Goal: Task Accomplishment & Management: Use online tool/utility

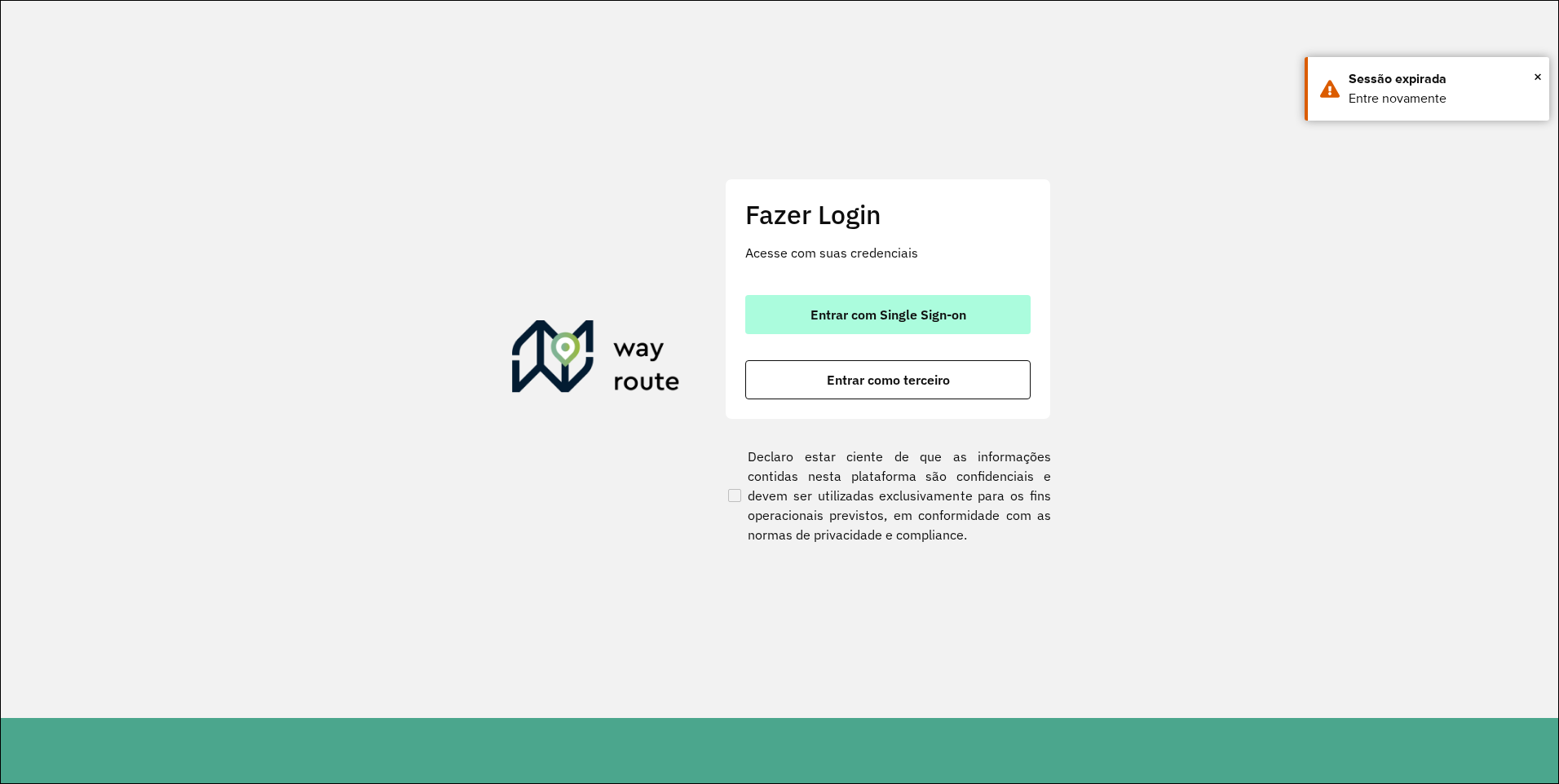
click at [881, 323] on button "Entrar com Single Sign-on" at bounding box center [888, 315] width 286 height 39
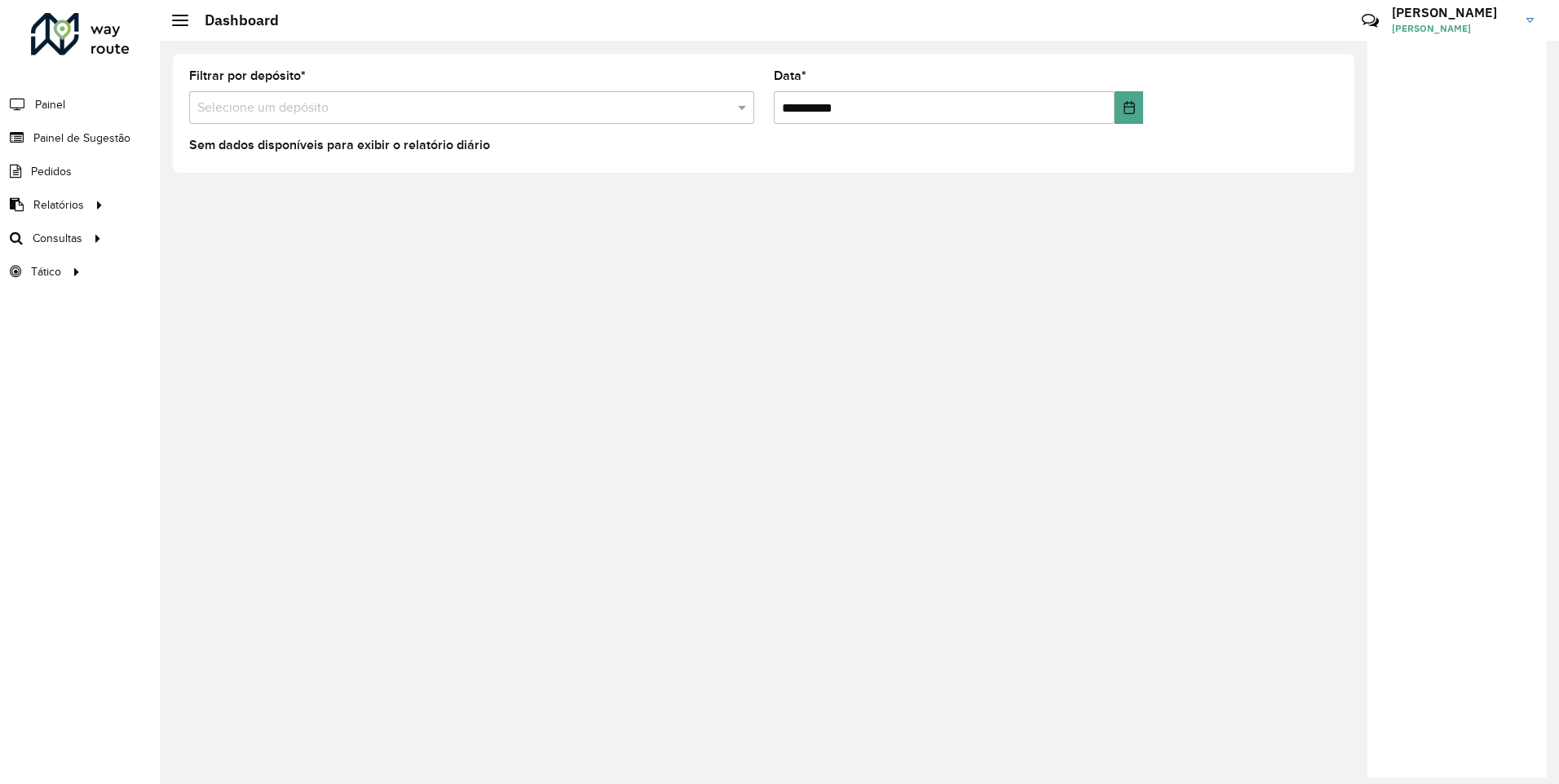
click at [1467, 11] on h3 "BRUNO" at bounding box center [1453, 13] width 122 height 16
click at [1464, 76] on link "Meus dados" at bounding box center [1466, 81] width 144 height 49
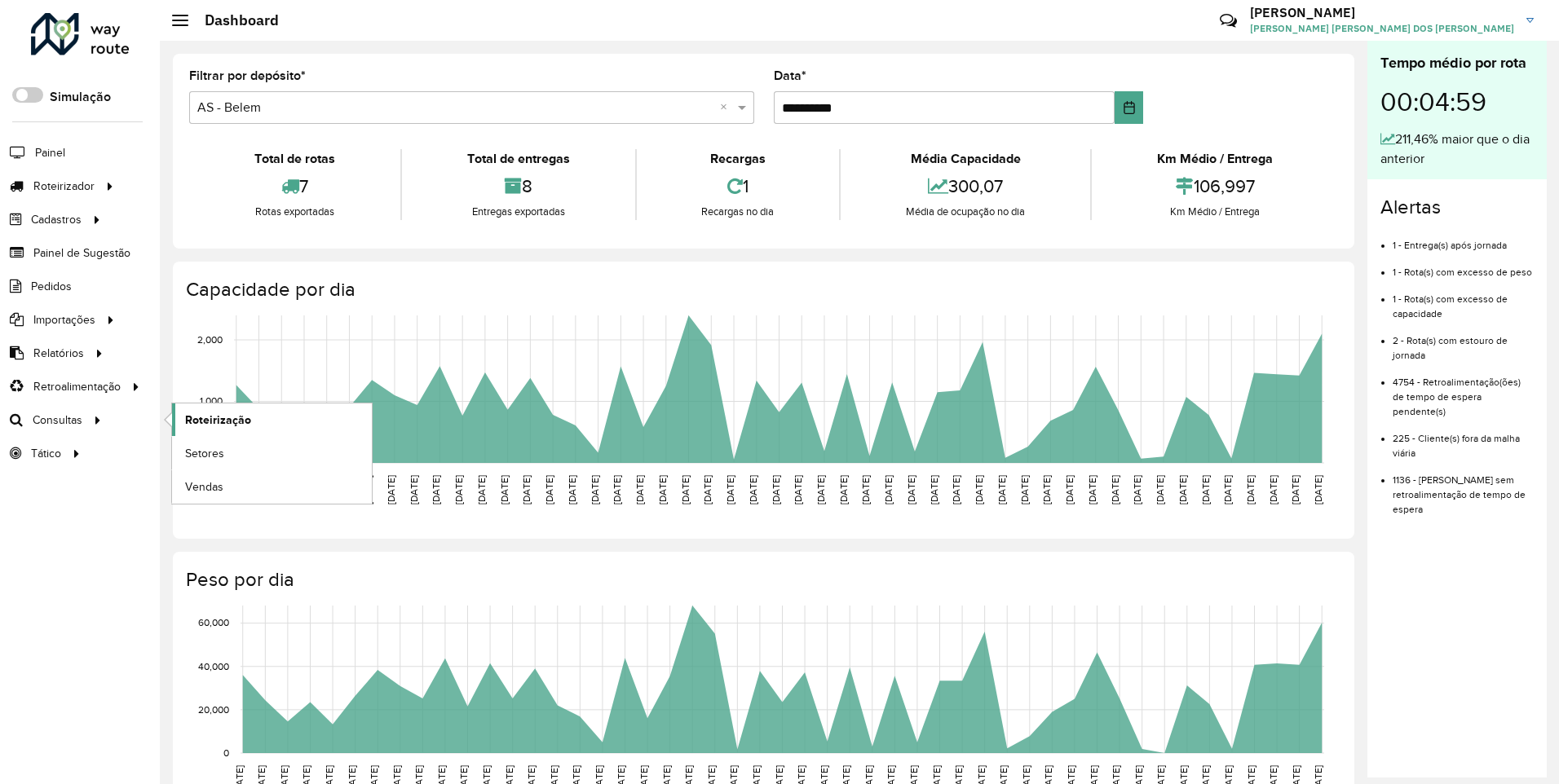
click at [225, 413] on span "Roteirização" at bounding box center [218, 420] width 66 height 17
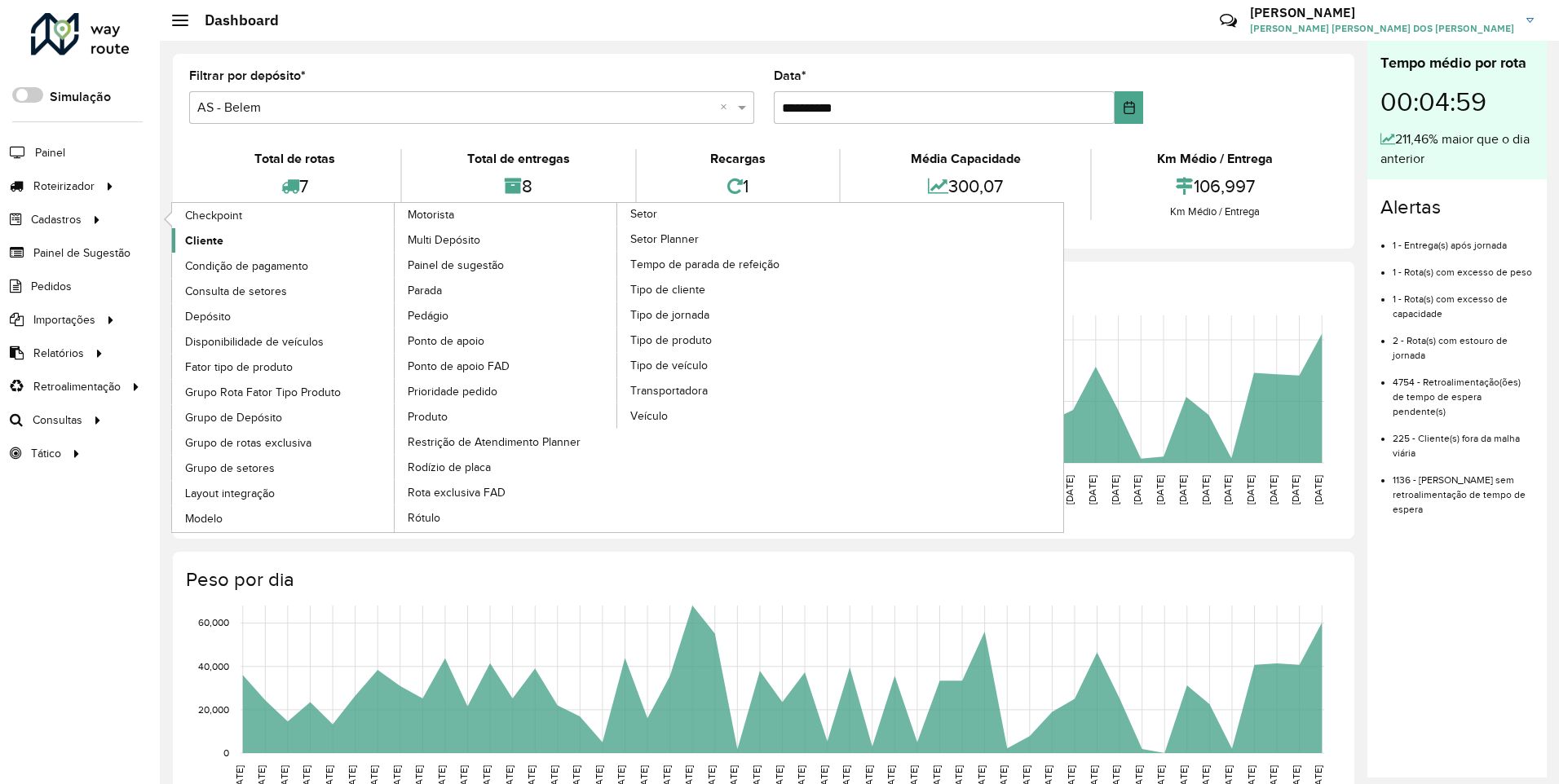
click at [198, 237] on span "Cliente" at bounding box center [204, 240] width 38 height 17
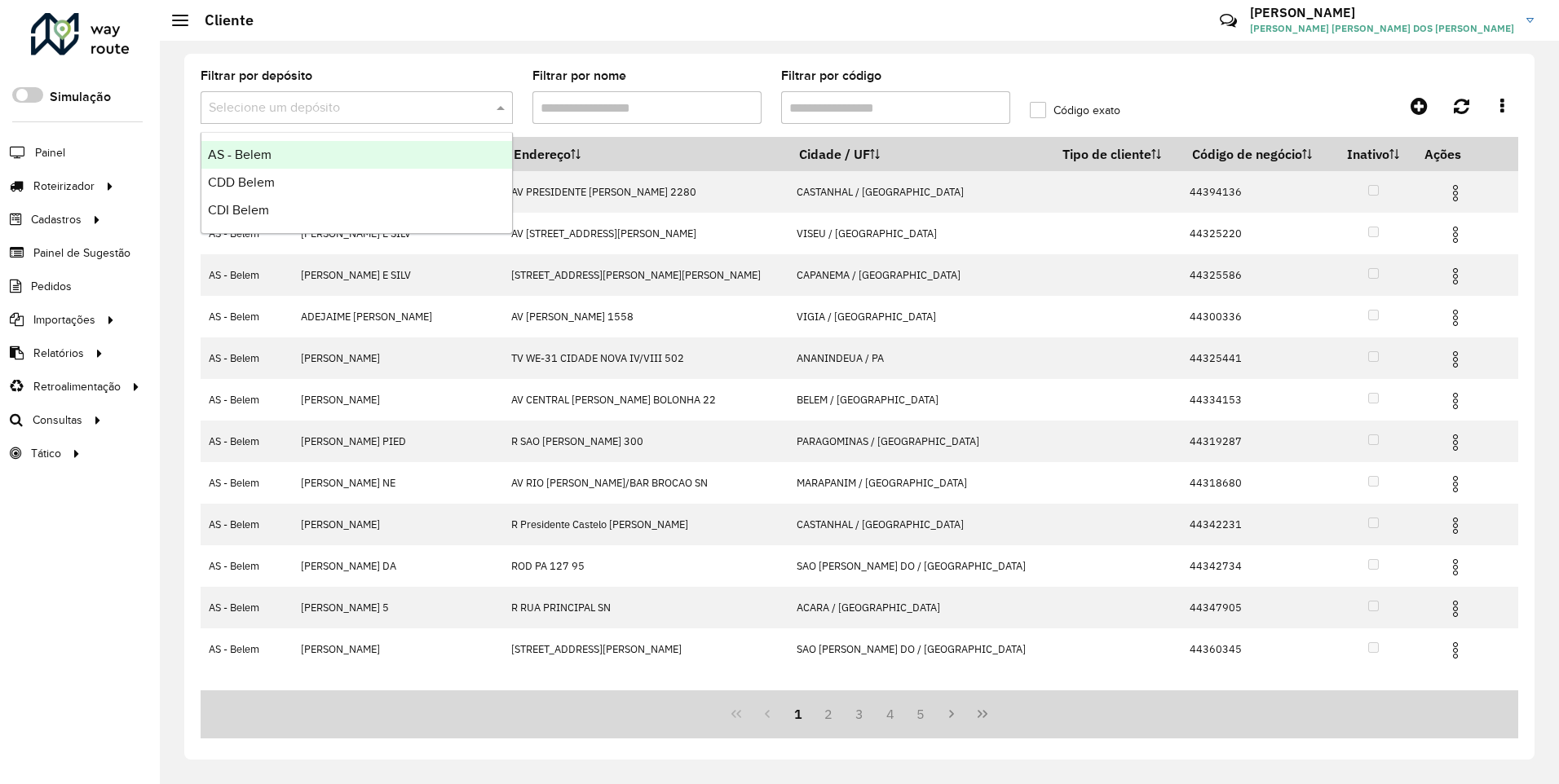
click at [257, 112] on input "text" at bounding box center [340, 108] width 263 height 20
click at [278, 189] on div "CDD Belem" at bounding box center [356, 182] width 310 height 28
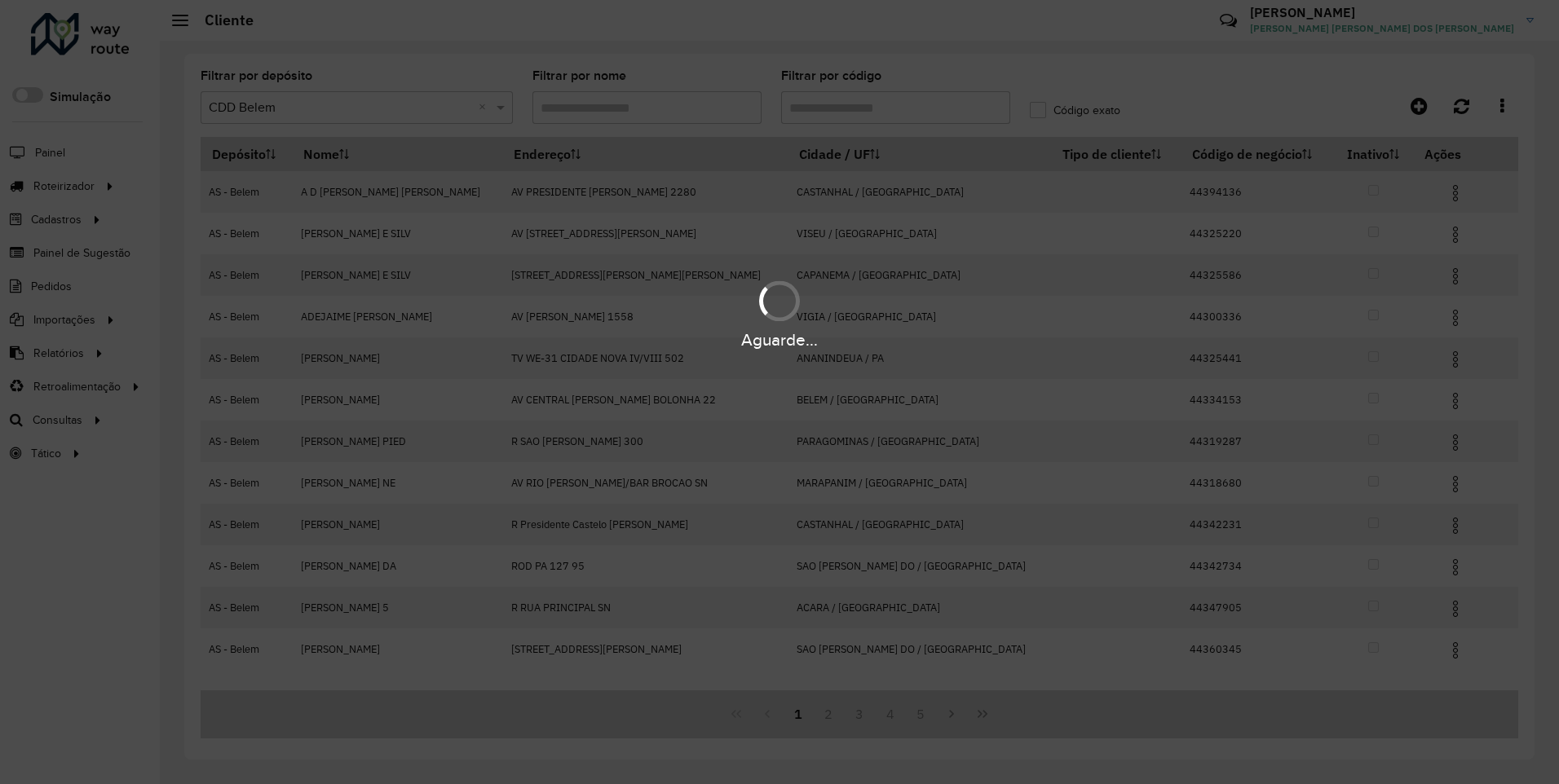
click at [678, 96] on div "Aguarde..." at bounding box center [780, 392] width 1559 height 784
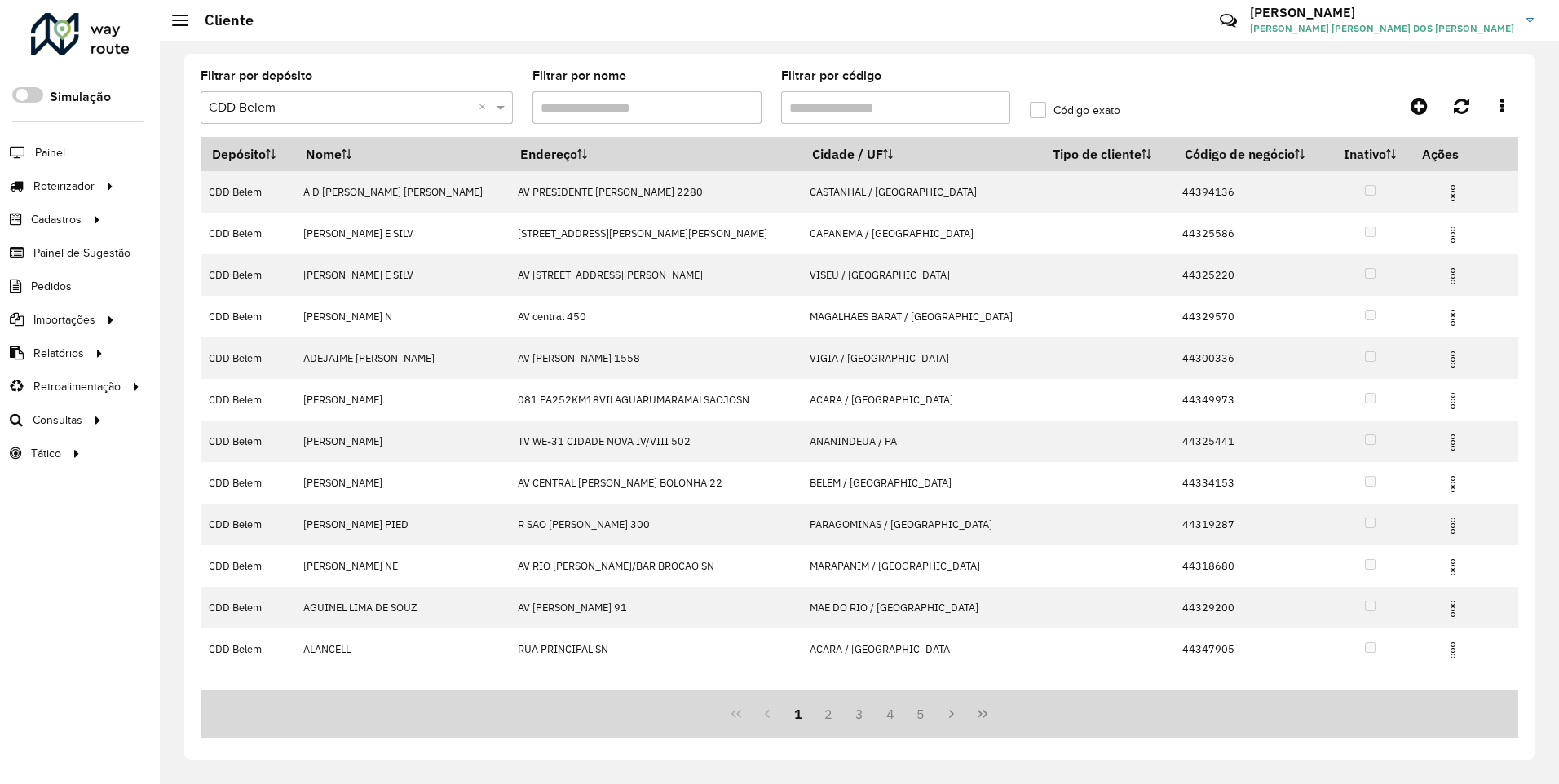
click at [847, 113] on input "Filtrar por código" at bounding box center [896, 107] width 230 height 33
click at [818, 108] on input "Filtrar por código" at bounding box center [896, 107] width 230 height 33
click at [726, 104] on input "Filtrar por nome" at bounding box center [646, 107] width 230 height 33
click at [66, 157] on li "Painel" at bounding box center [80, 152] width 160 height 34
click at [58, 154] on span "Painel" at bounding box center [52, 152] width 34 height 17
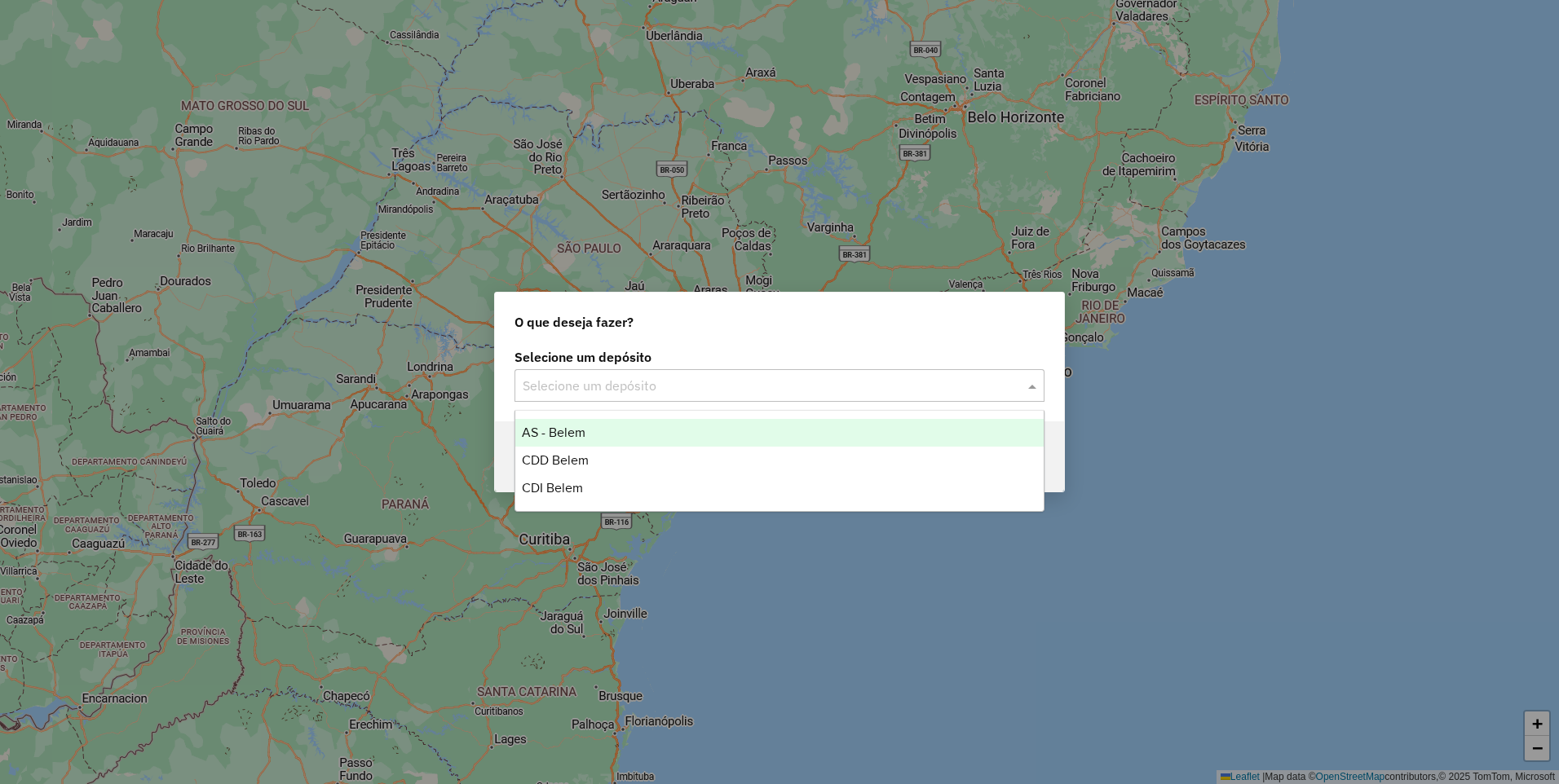
click at [697, 395] on div "Selecione um depósito" at bounding box center [780, 385] width 530 height 33
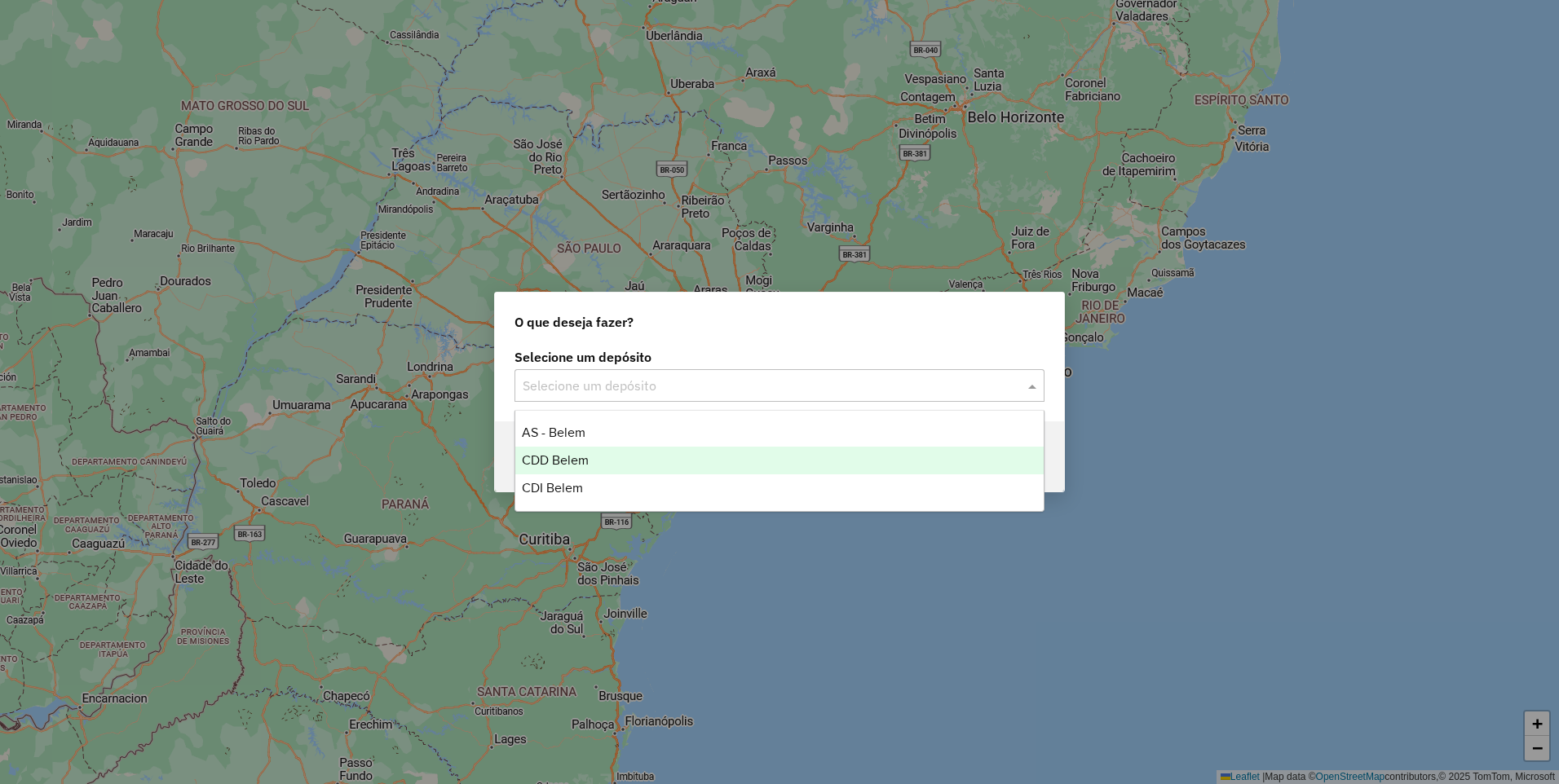
click at [554, 465] on span "CDD Belem" at bounding box center [556, 460] width 67 height 14
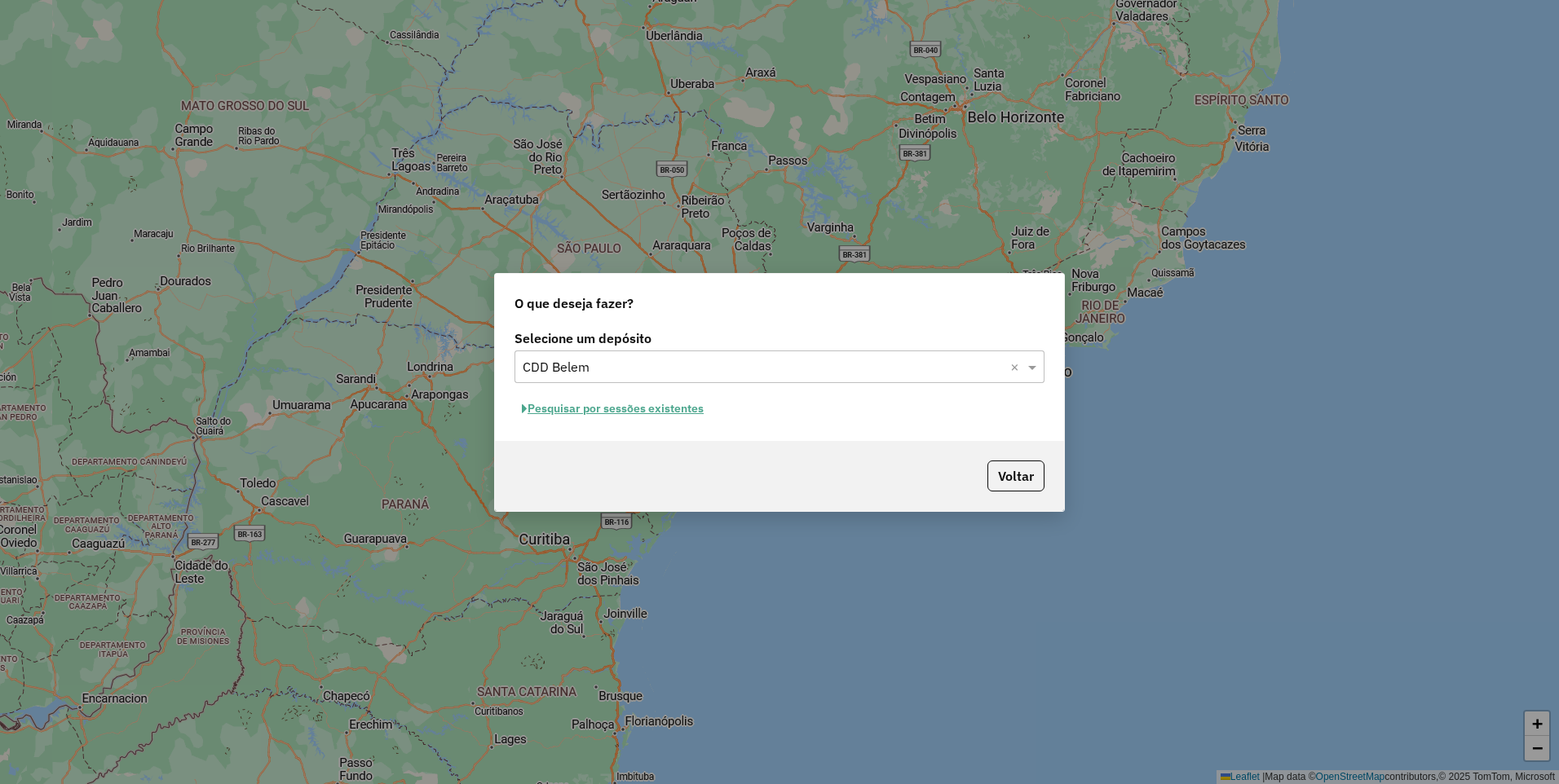
click at [644, 418] on button "Pesquisar por sessões existentes" at bounding box center [612, 409] width 196 height 26
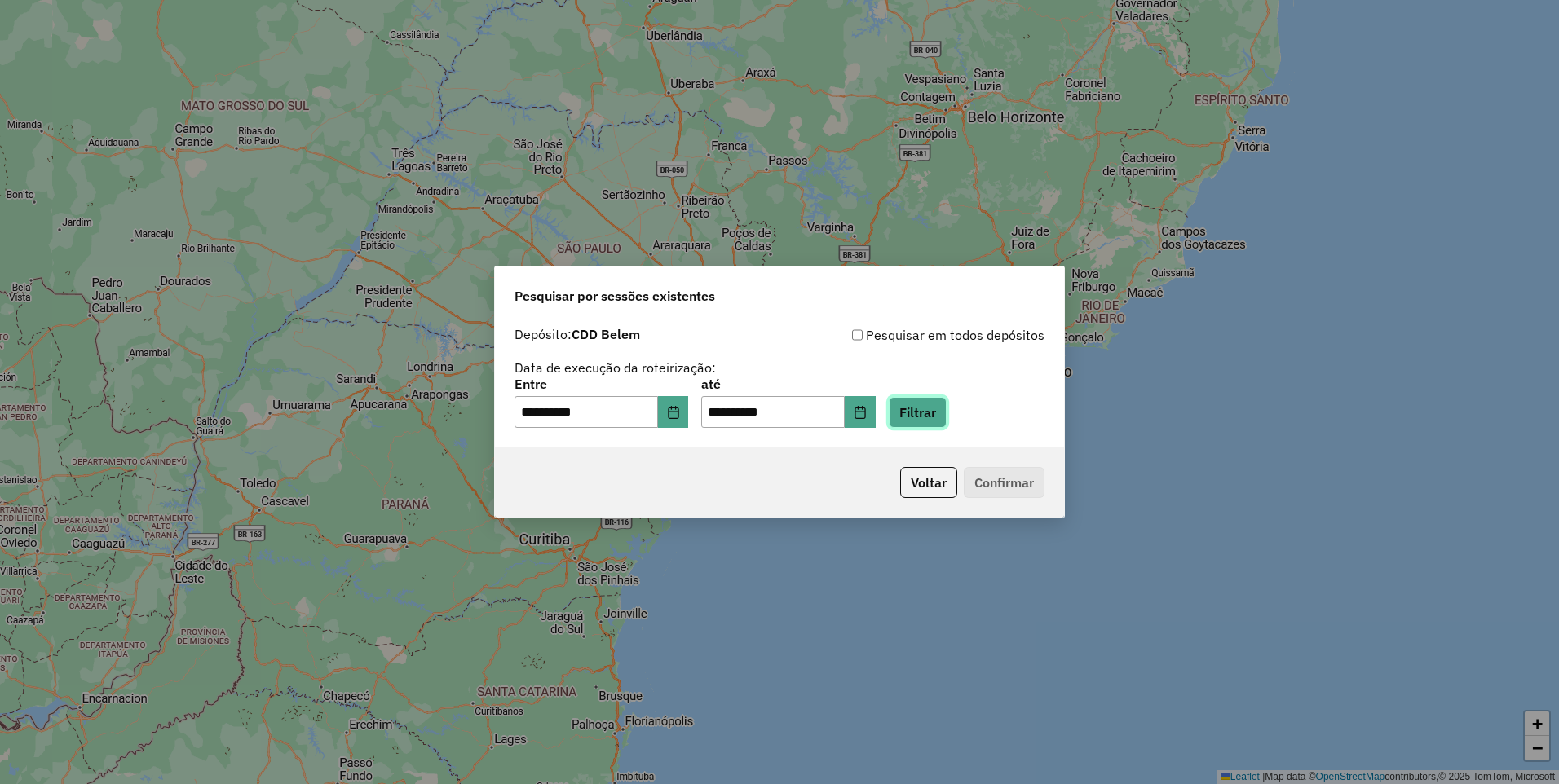
click at [937, 424] on button "Filtrar" at bounding box center [917, 412] width 58 height 31
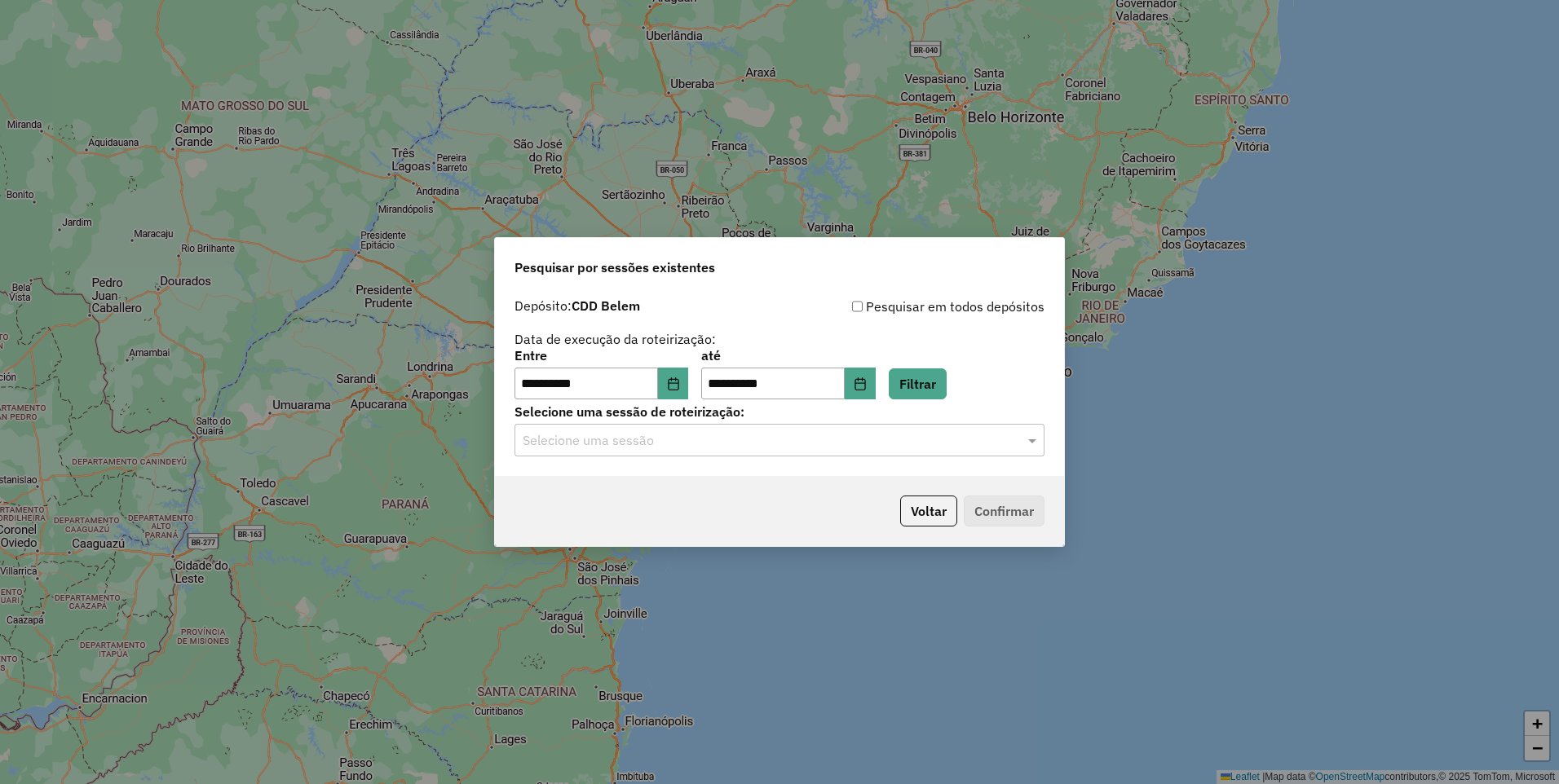
click at [780, 428] on div "Selecione uma sessão" at bounding box center [780, 439] width 530 height 33
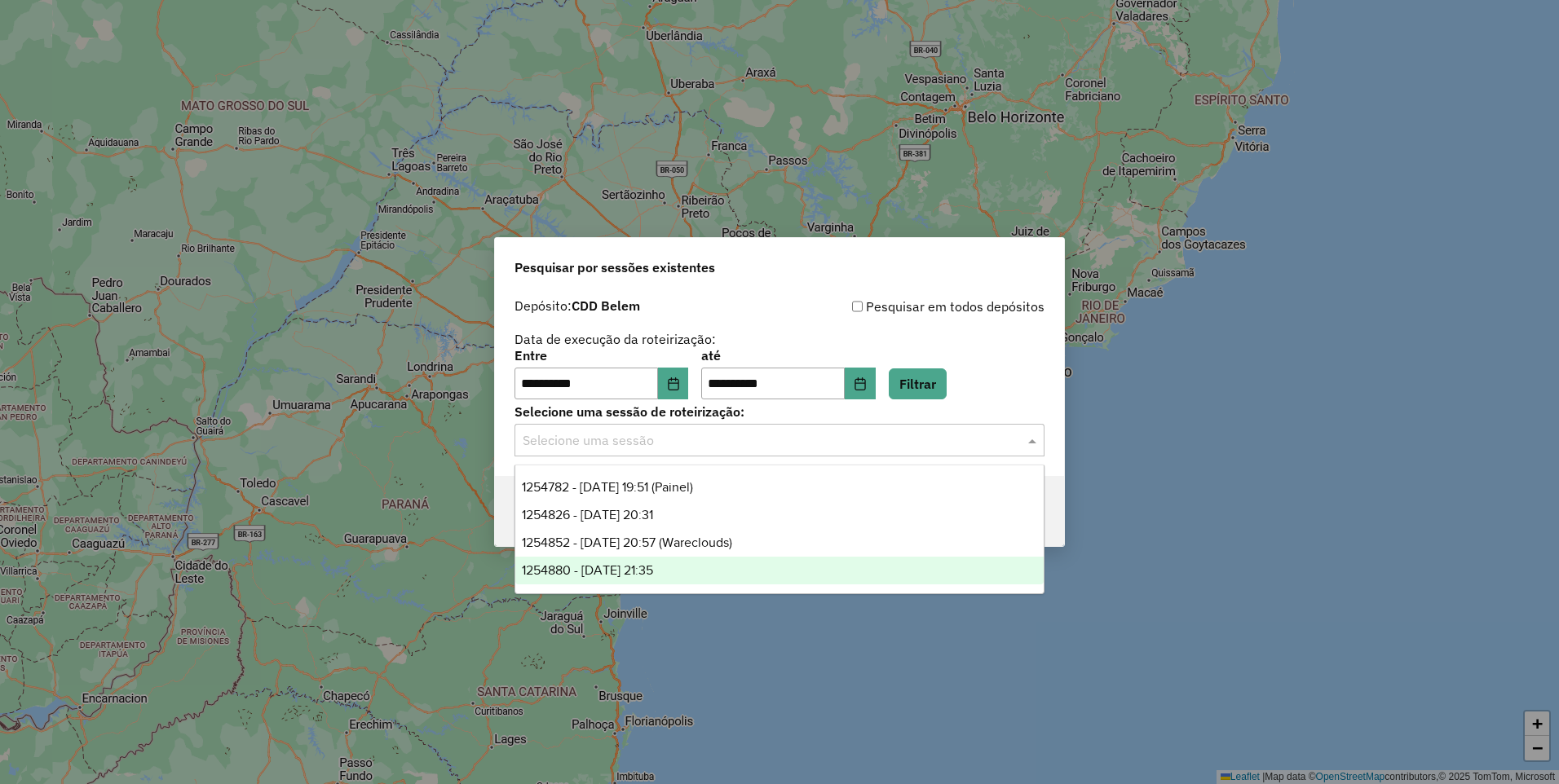
click at [653, 568] on span "1254880 - 28/08/2025 21:35" at bounding box center [587, 570] width 131 height 14
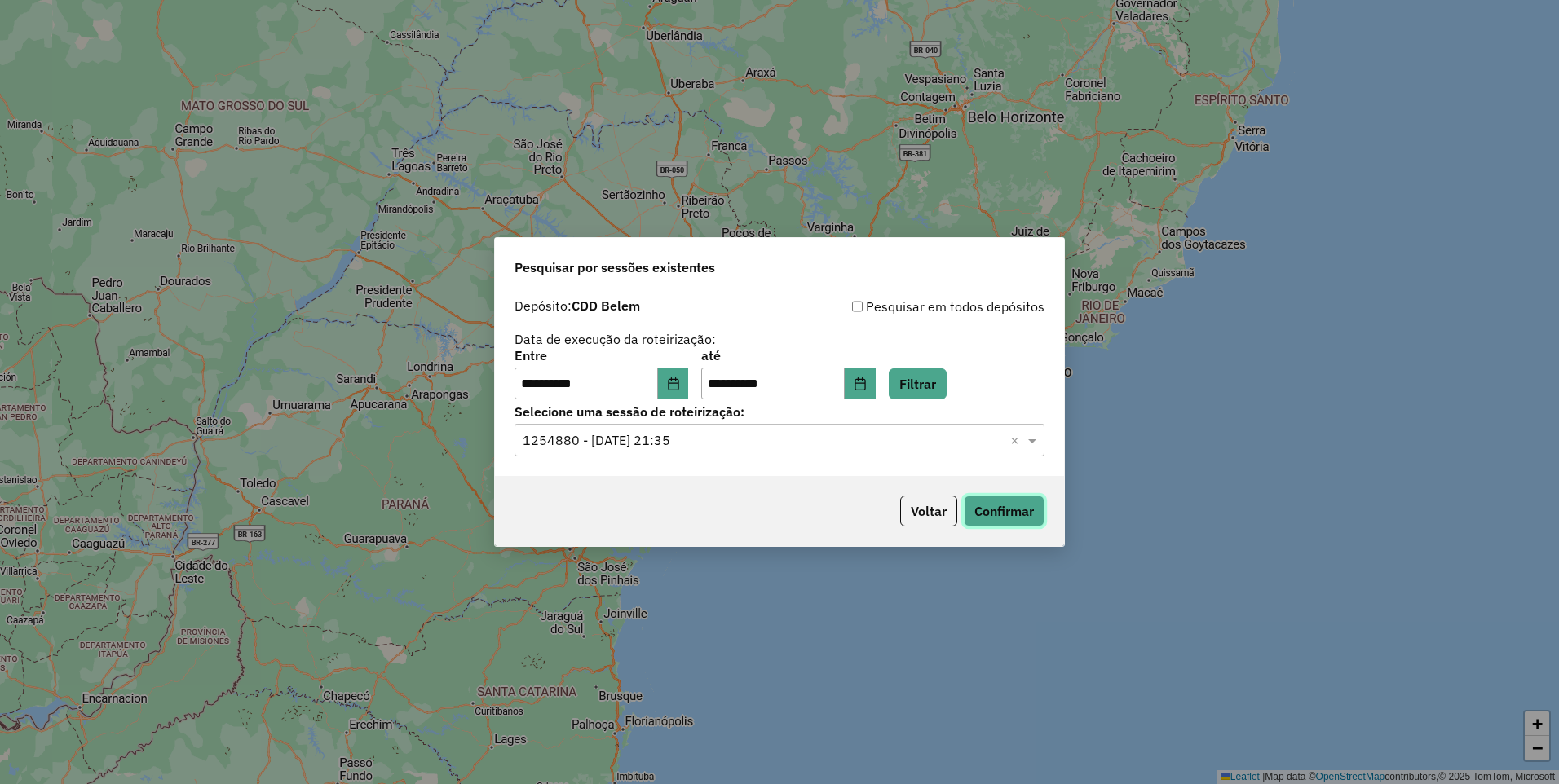
click at [1004, 501] on button "Confirmar" at bounding box center [1004, 510] width 81 height 31
